Goal: Check status: Check status

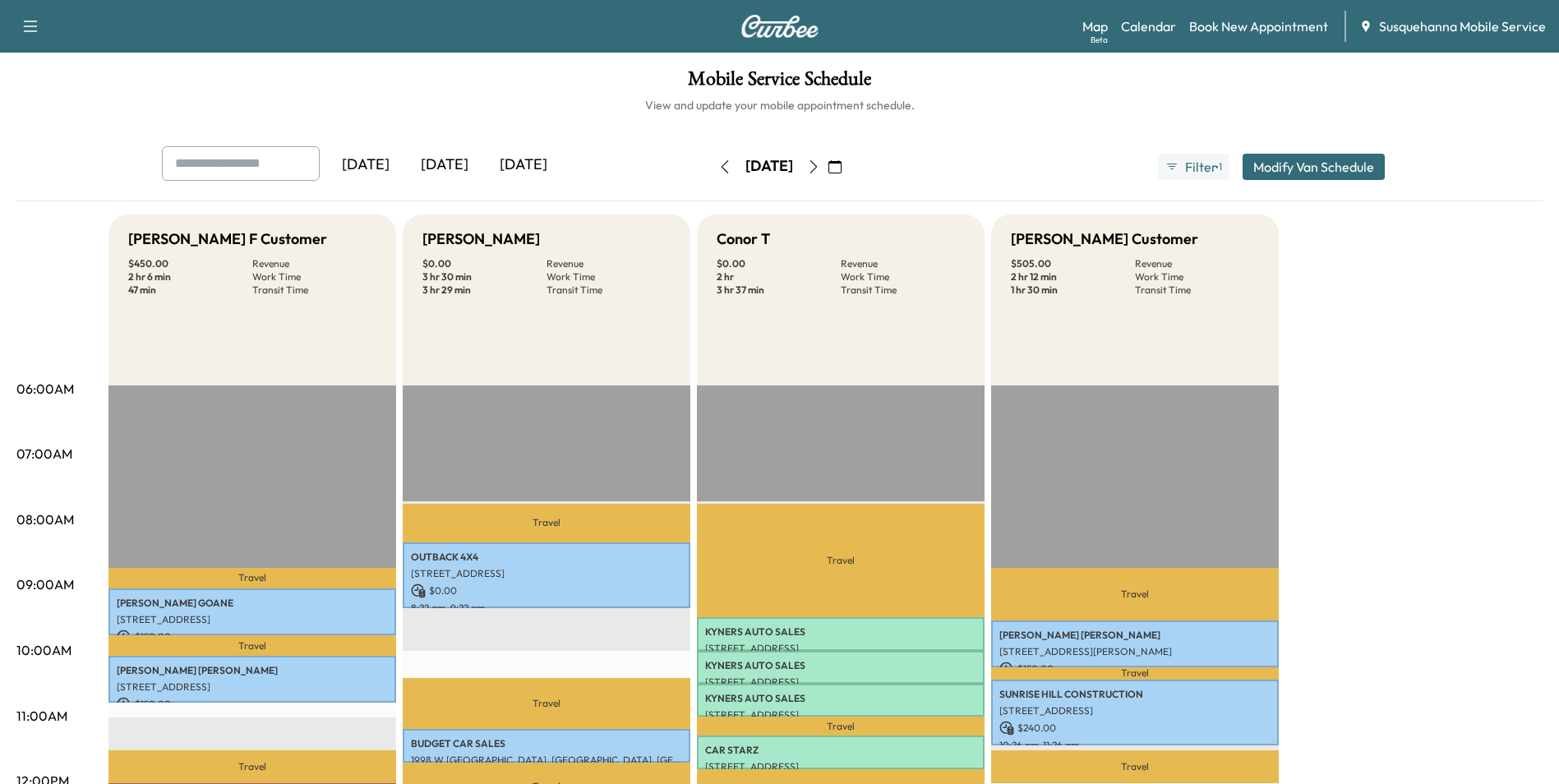
click at [820, 167] on icon "button" at bounding box center [813, 167] width 13 height 13
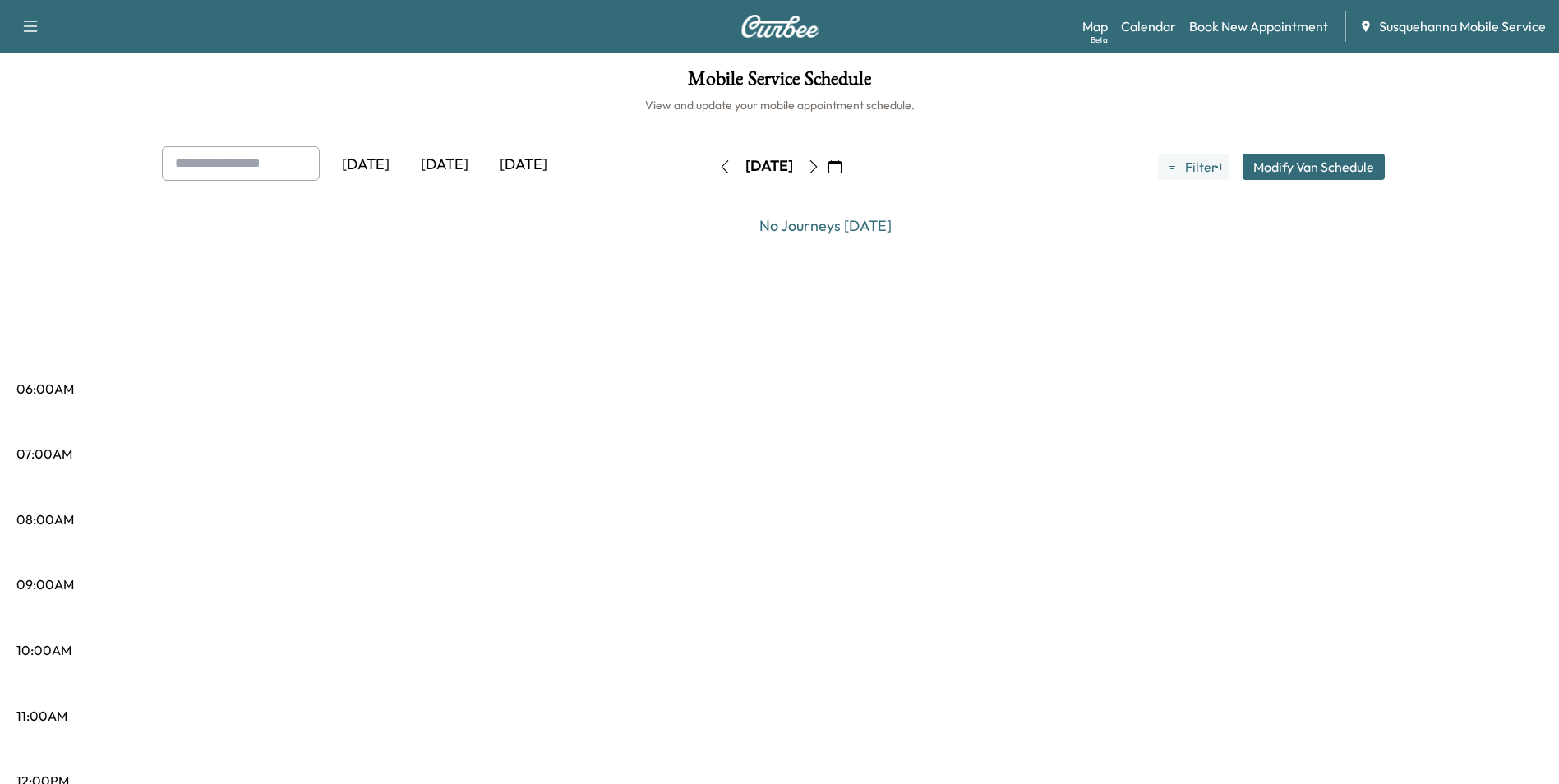
click at [827, 167] on button "button" at bounding box center [813, 167] width 28 height 27
click at [820, 167] on icon "button" at bounding box center [813, 167] width 13 height 13
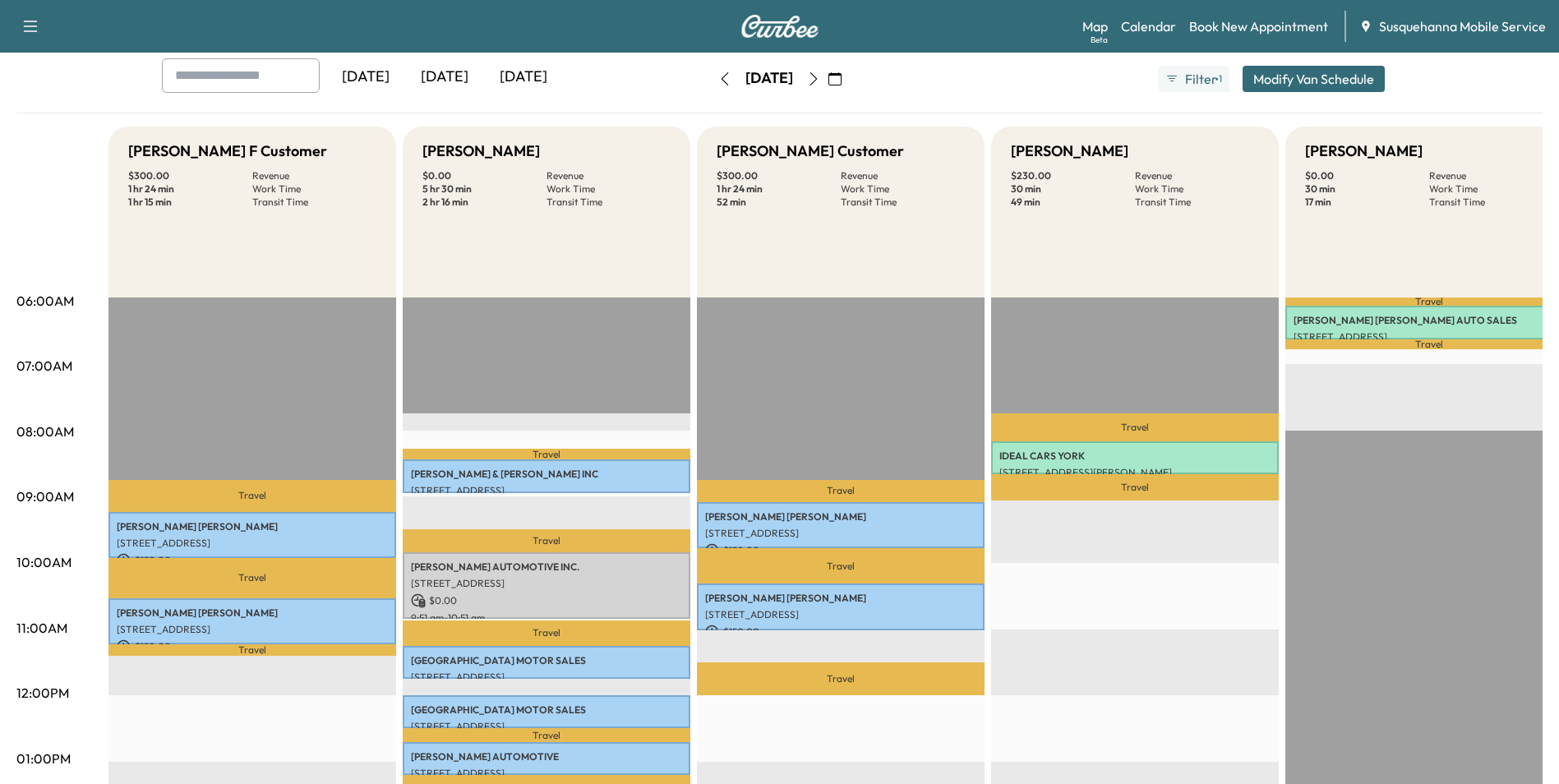
scroll to position [175, 0]
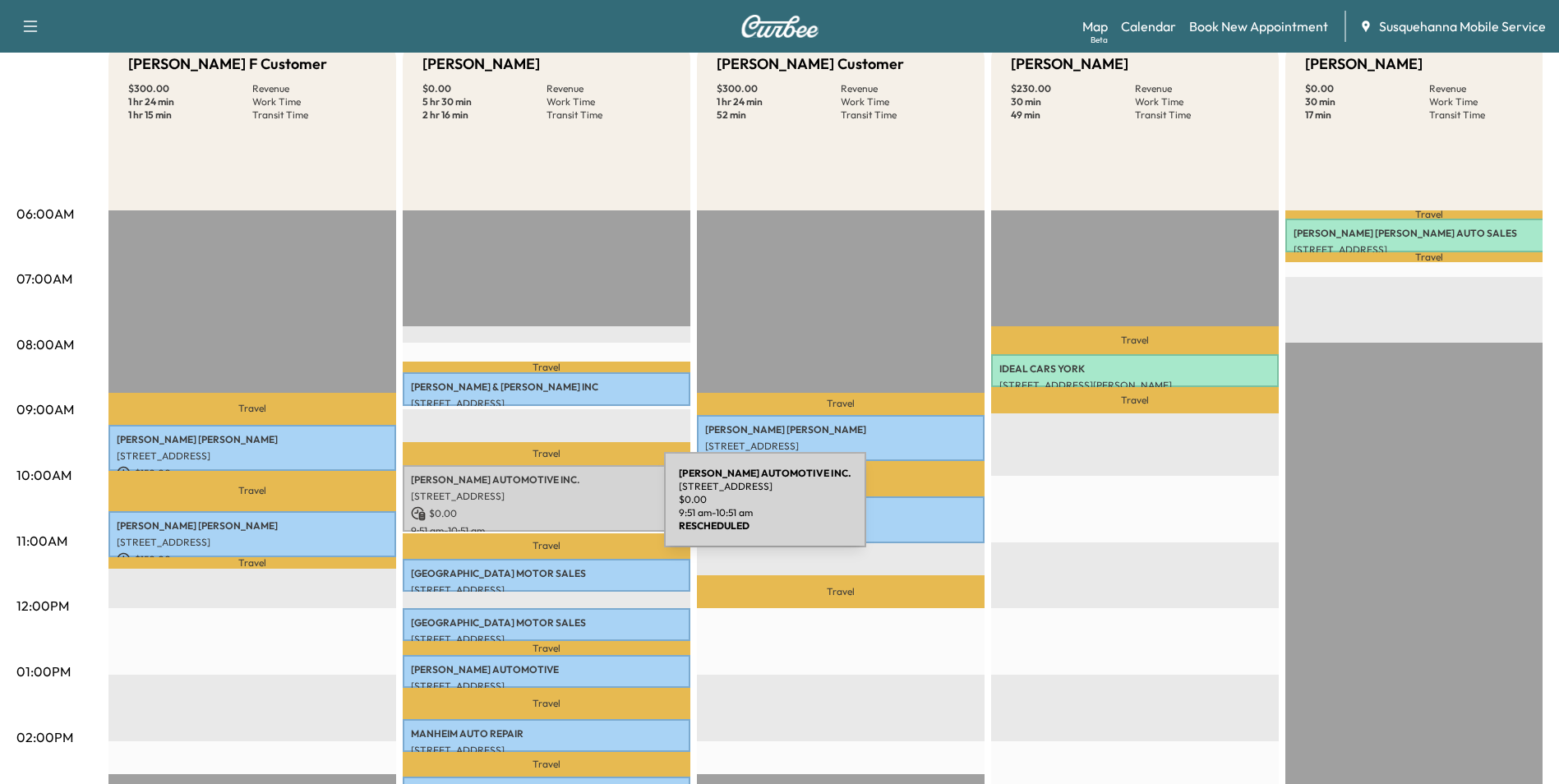
click at [541, 510] on p "$ 0.00" at bounding box center [546, 513] width 271 height 15
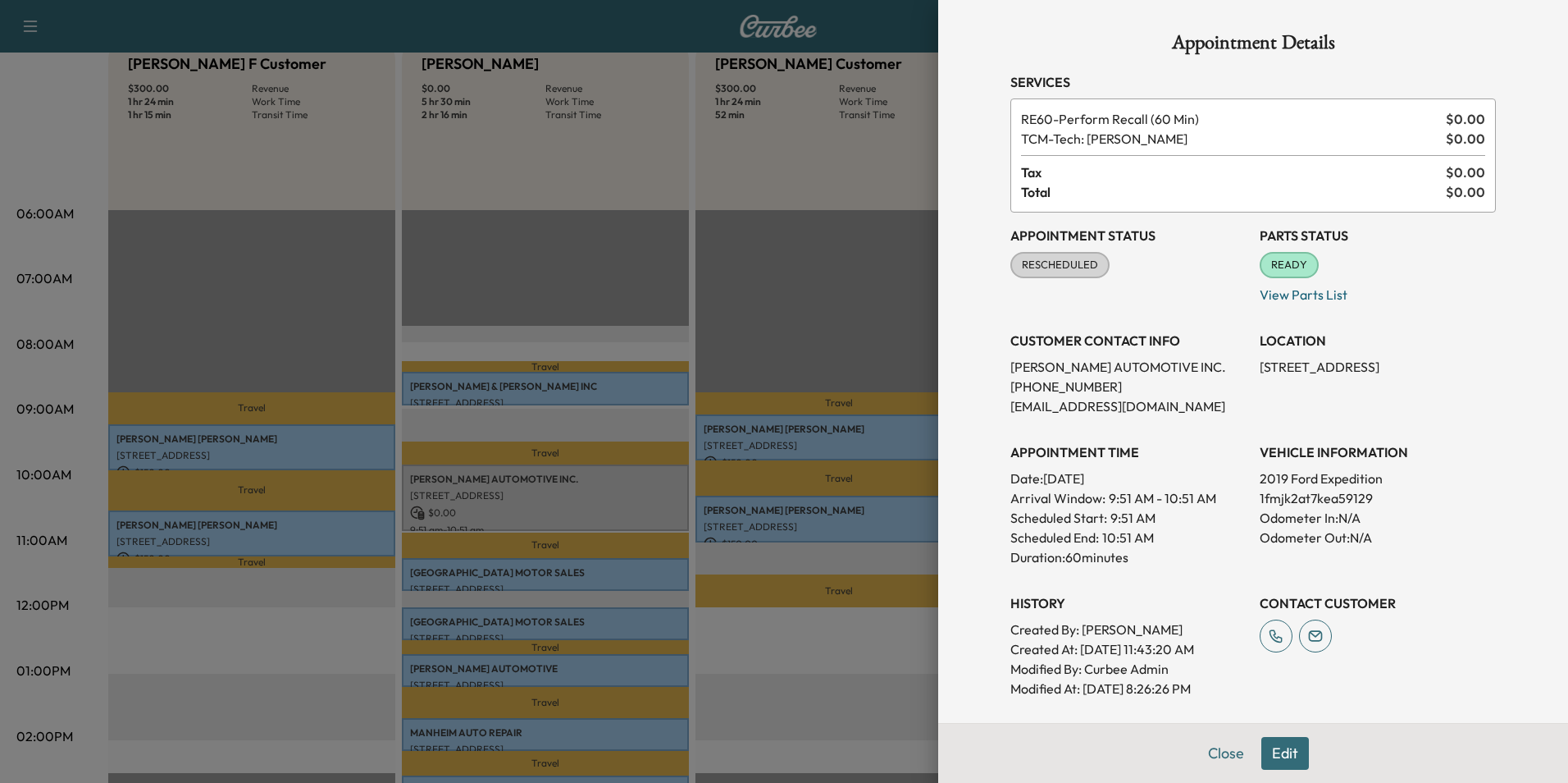
click at [1049, 255] on div "RESCHEDULED" at bounding box center [1060, 265] width 100 height 27
click at [1121, 320] on div "CUSTOMER CONTACT INFO [PERSON_NAME] AUTOMOTIVE INC. [PHONE_NUMBER] [EMAIL_ADDRE…" at bounding box center [1129, 367] width 237 height 99
click at [1199, 747] on button "Close" at bounding box center [1226, 753] width 58 height 33
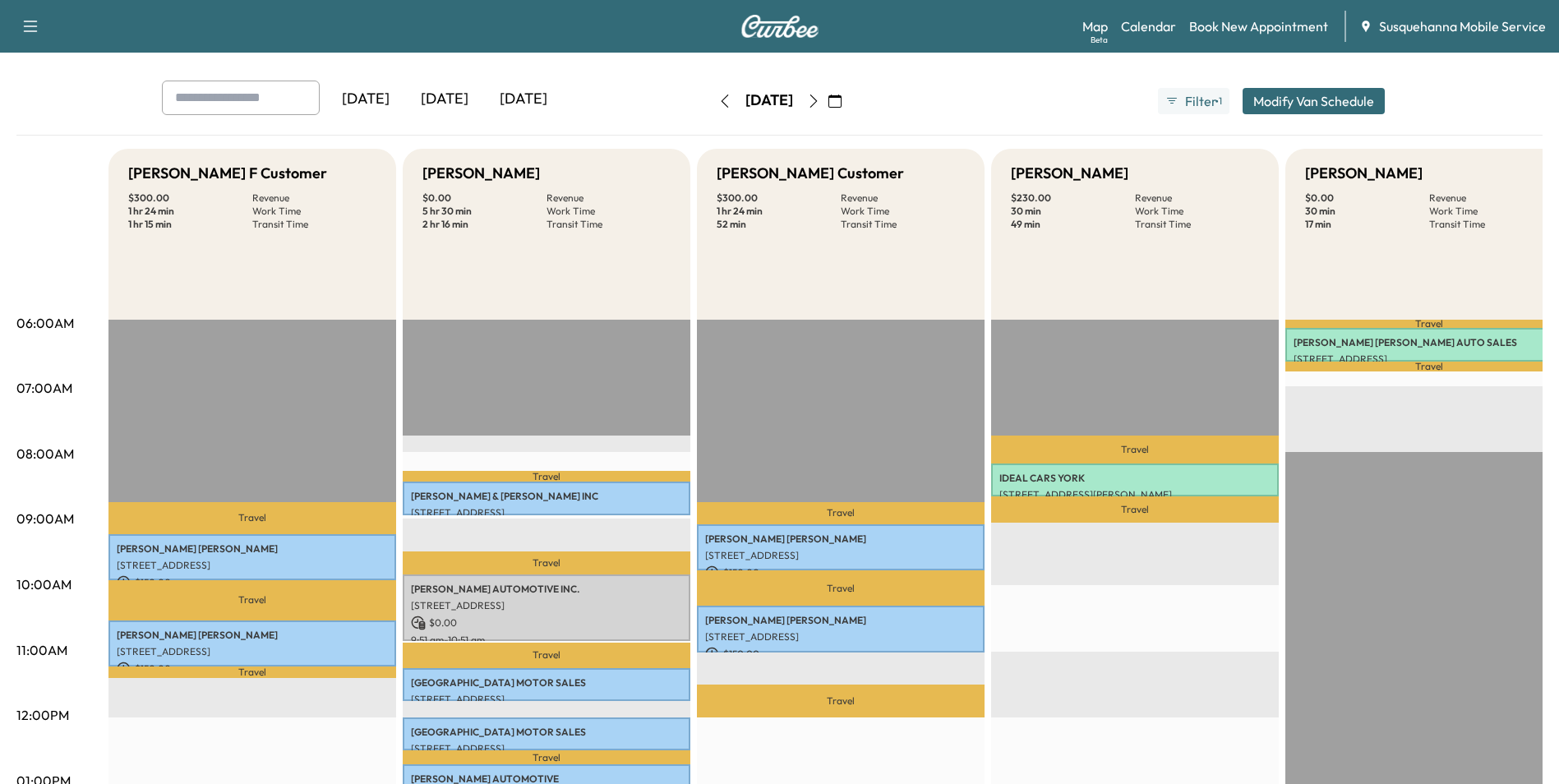
scroll to position [0, 0]
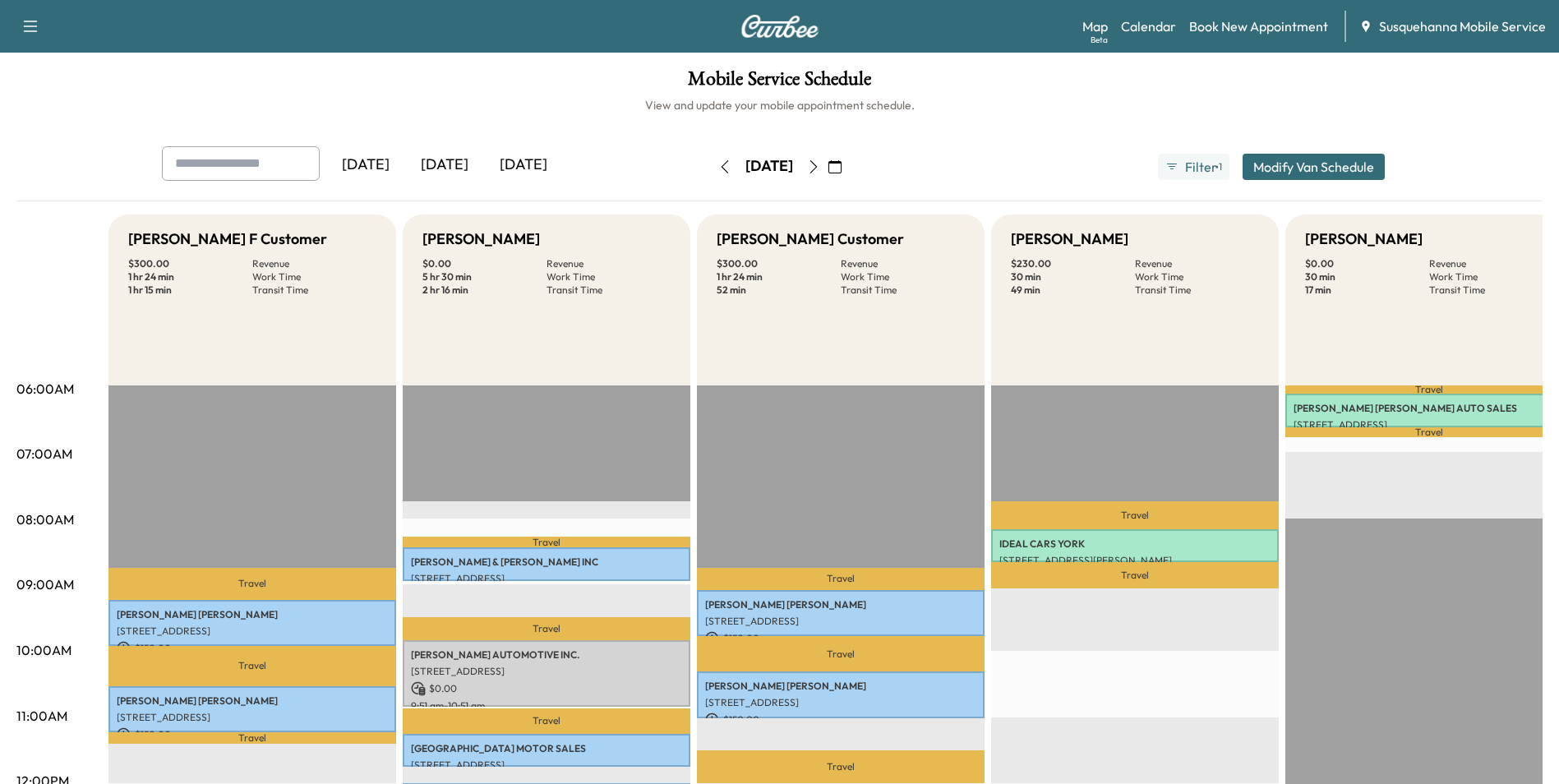
click at [841, 167] on icon "button" at bounding box center [834, 167] width 13 height 13
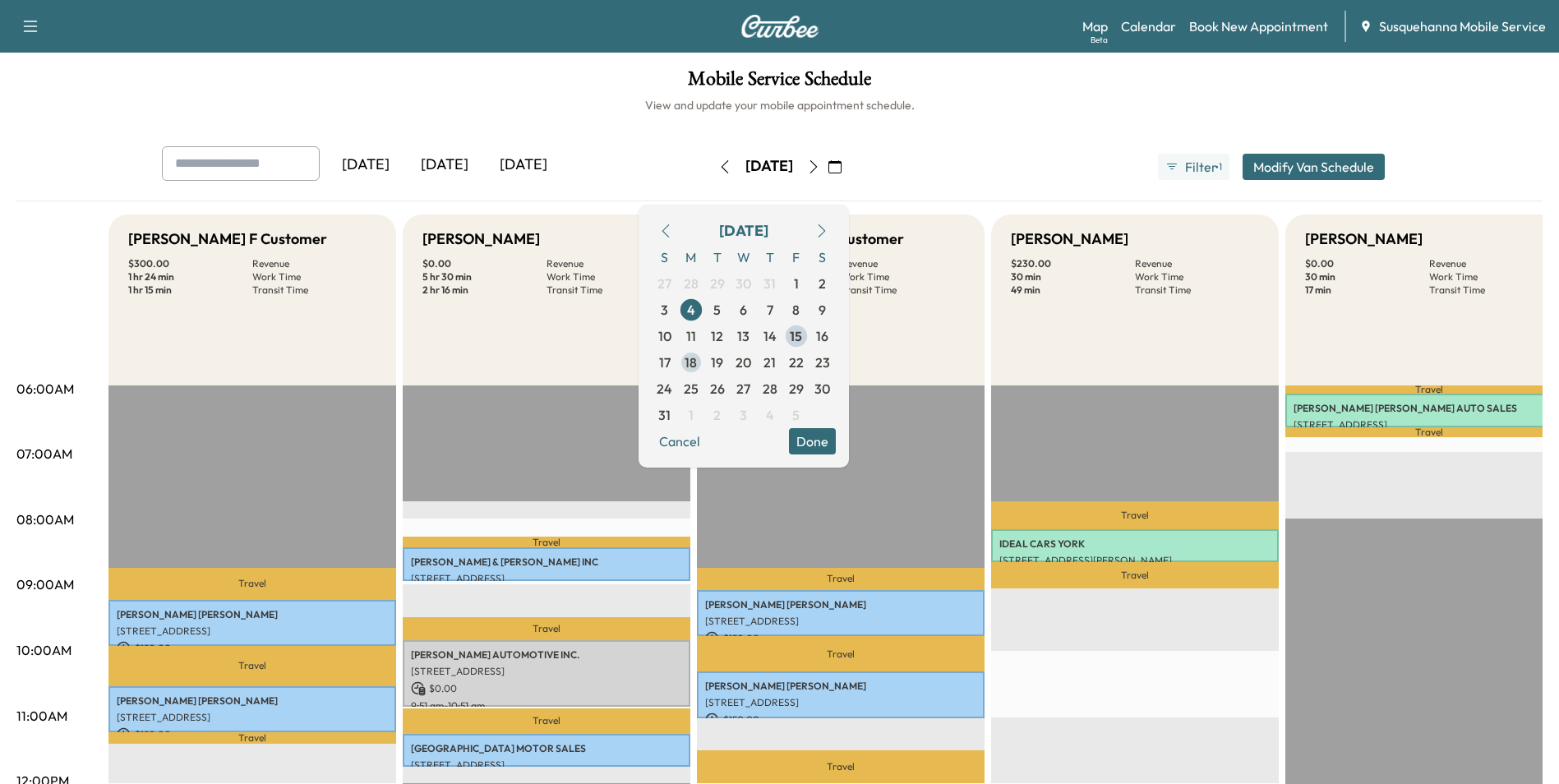
click at [704, 368] on span "18" at bounding box center [692, 363] width 27 height 27
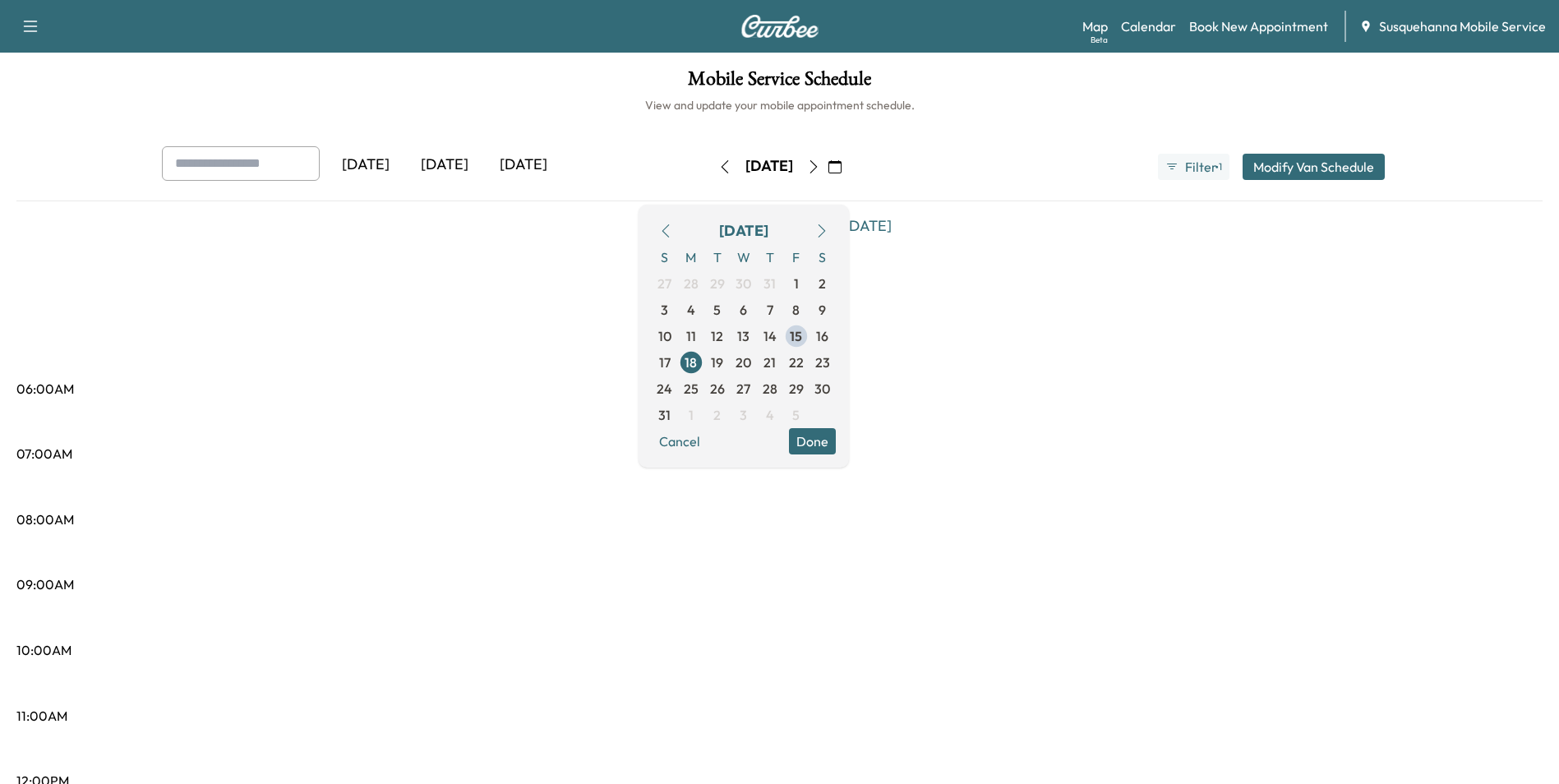
click at [836, 441] on button "Done" at bounding box center [812, 441] width 47 height 27
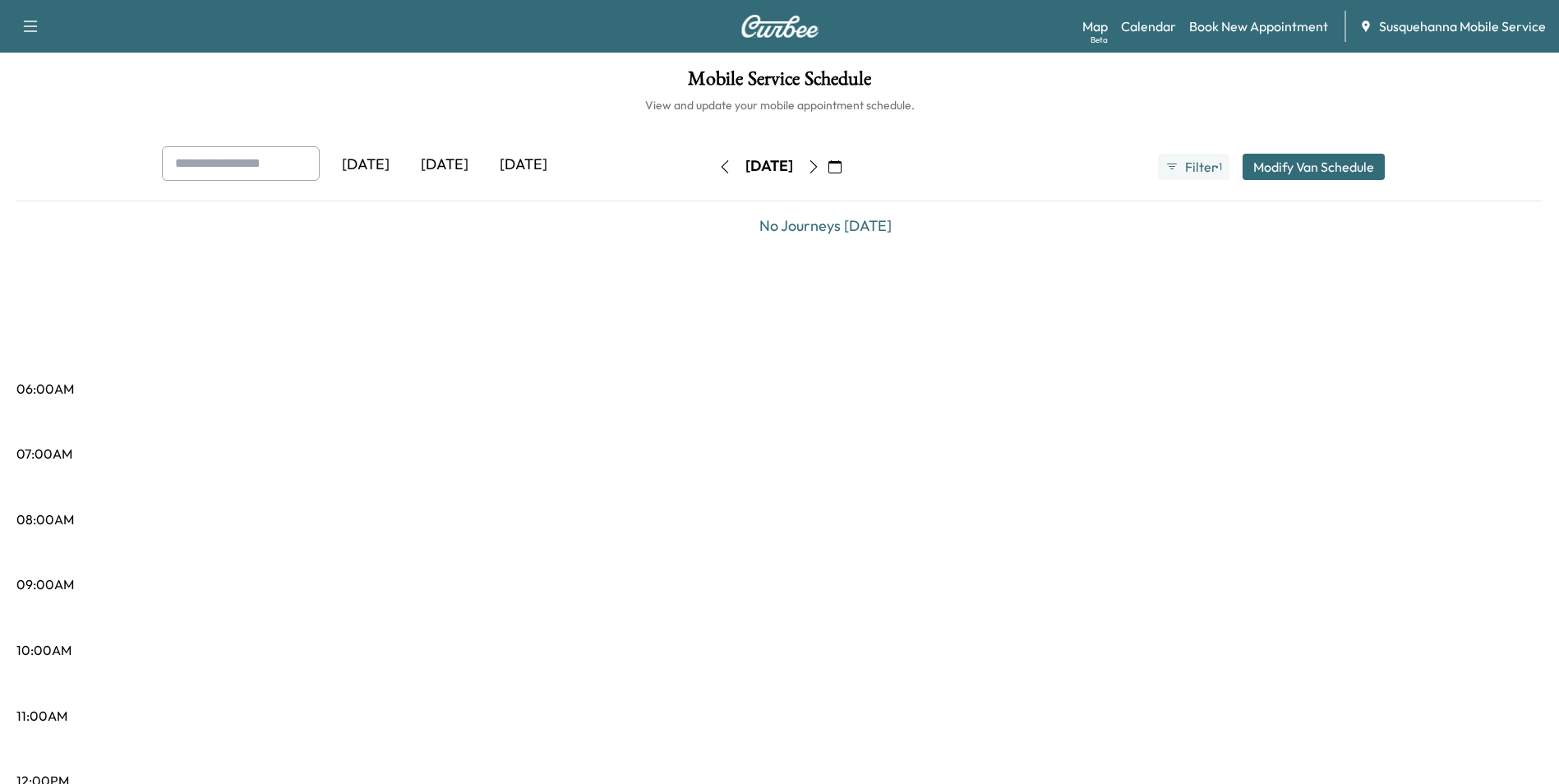
click at [816, 171] on icon "button" at bounding box center [813, 167] width 7 height 13
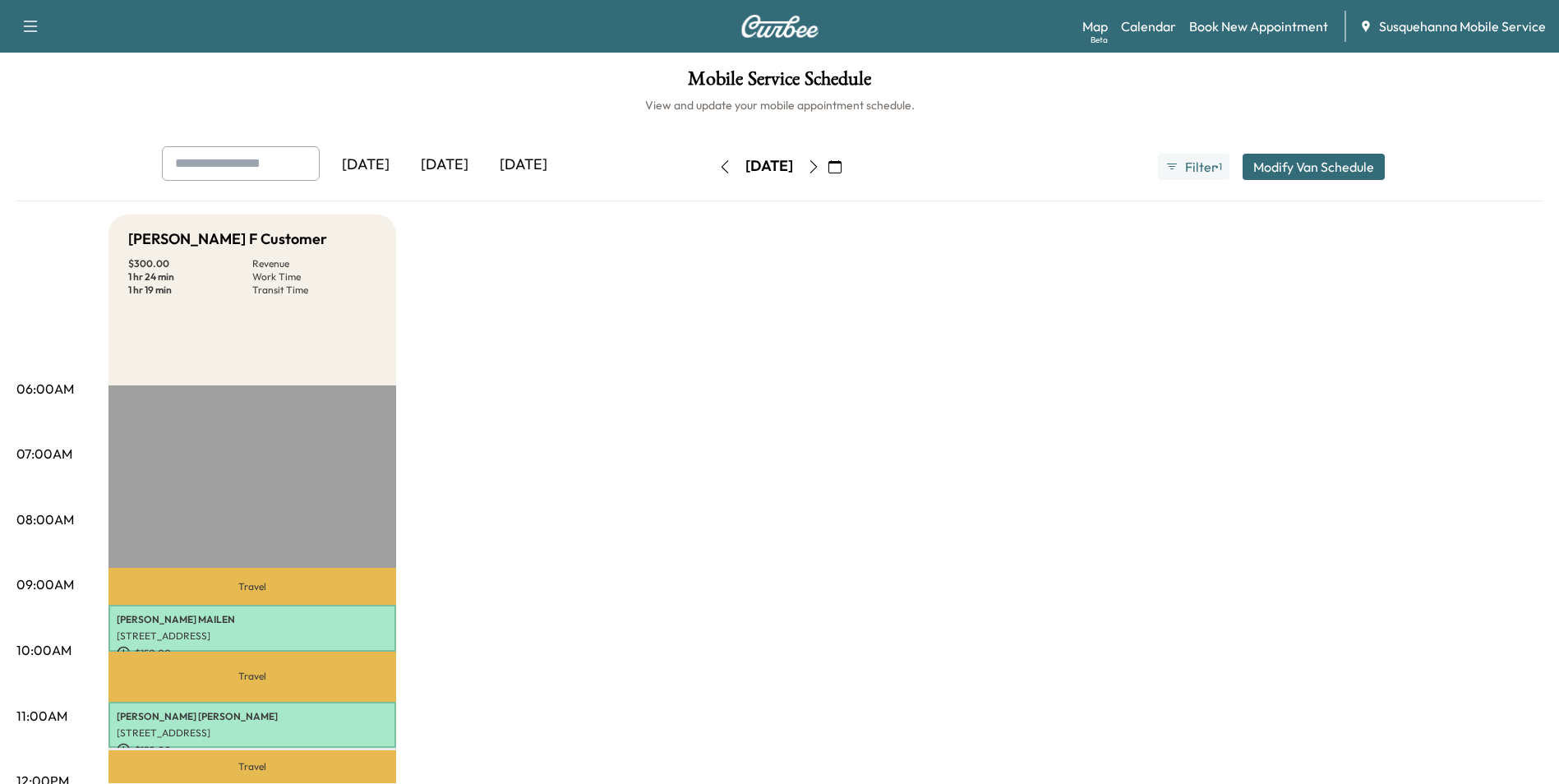
click at [718, 171] on icon "button" at bounding box center [725, 167] width 13 height 13
